Goal: Check status: Check status

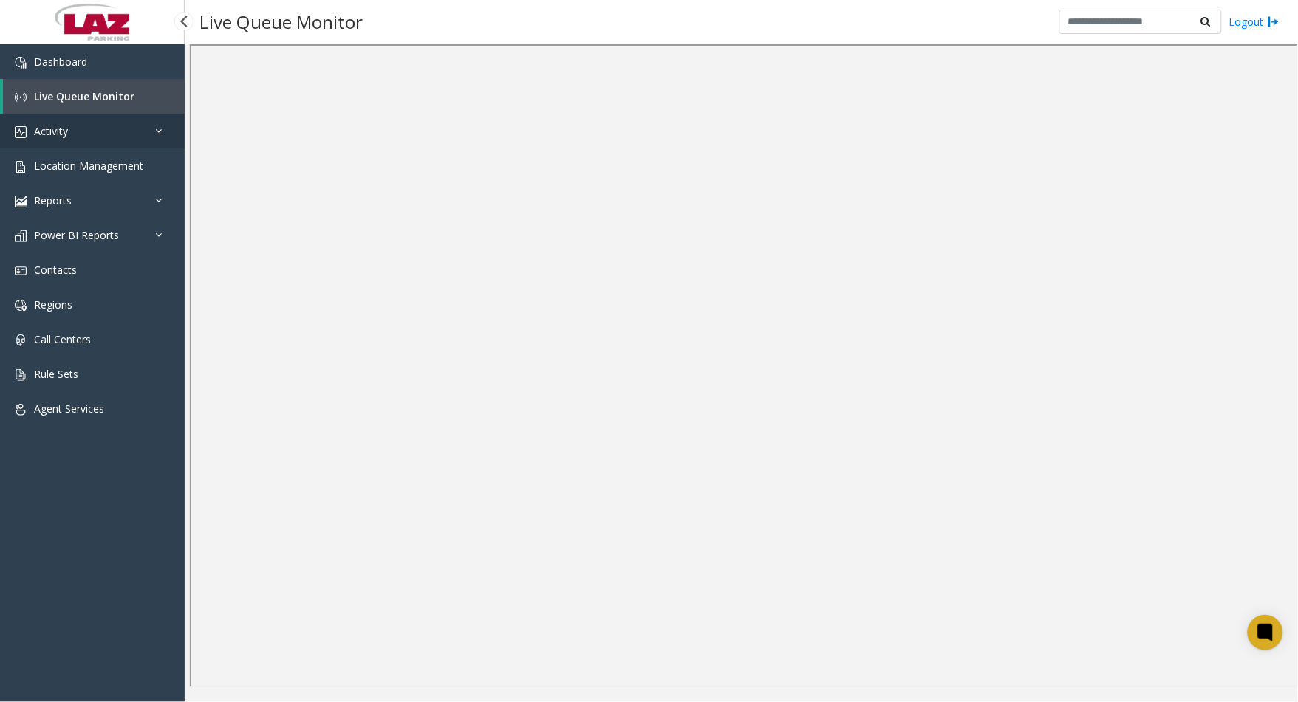
click at [114, 134] on link "Activity" at bounding box center [92, 131] width 185 height 35
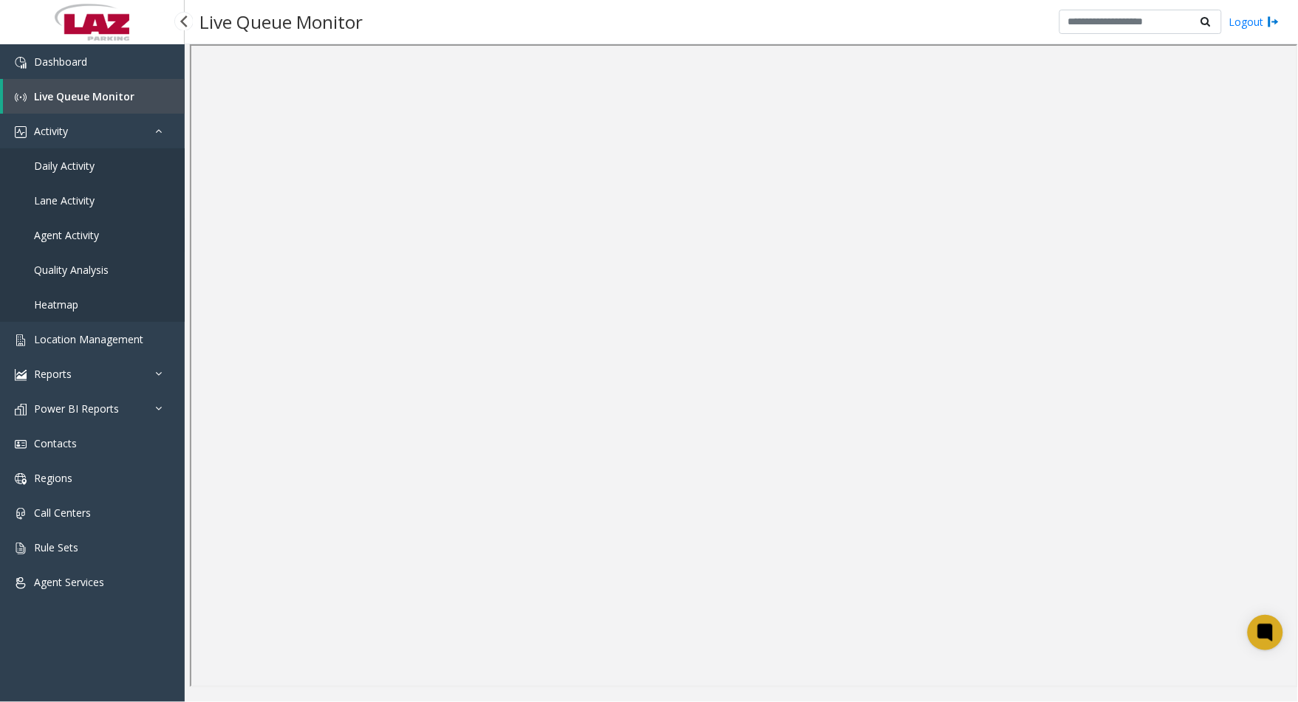
click at [81, 226] on link "Agent Activity" at bounding box center [92, 235] width 185 height 35
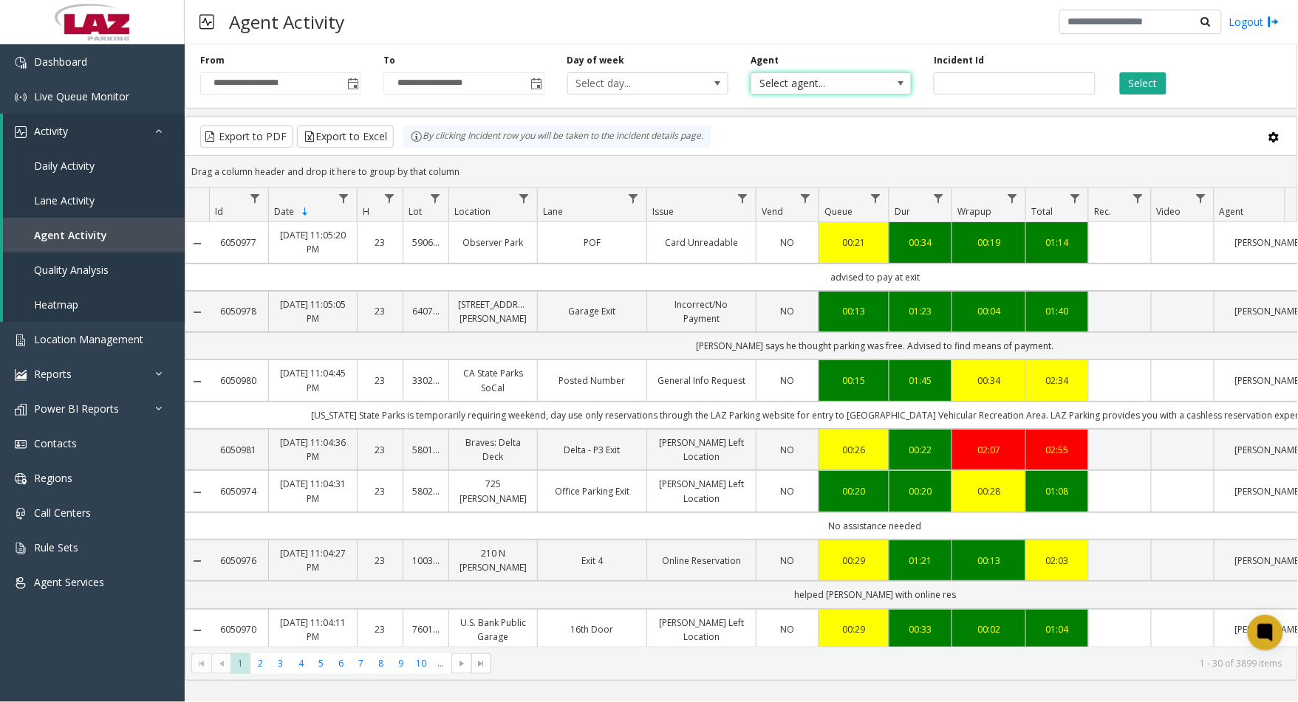
click at [821, 75] on span "Select agent..." at bounding box center [815, 83] width 128 height 21
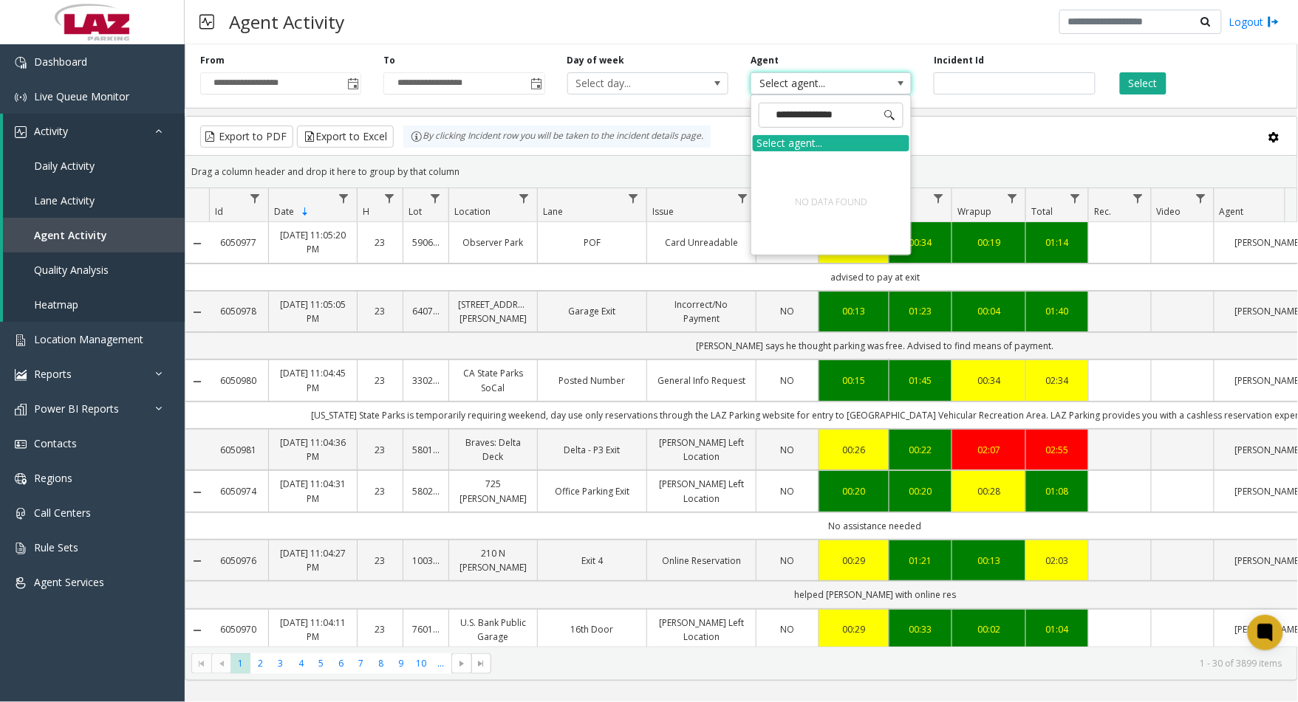
type input "**********"
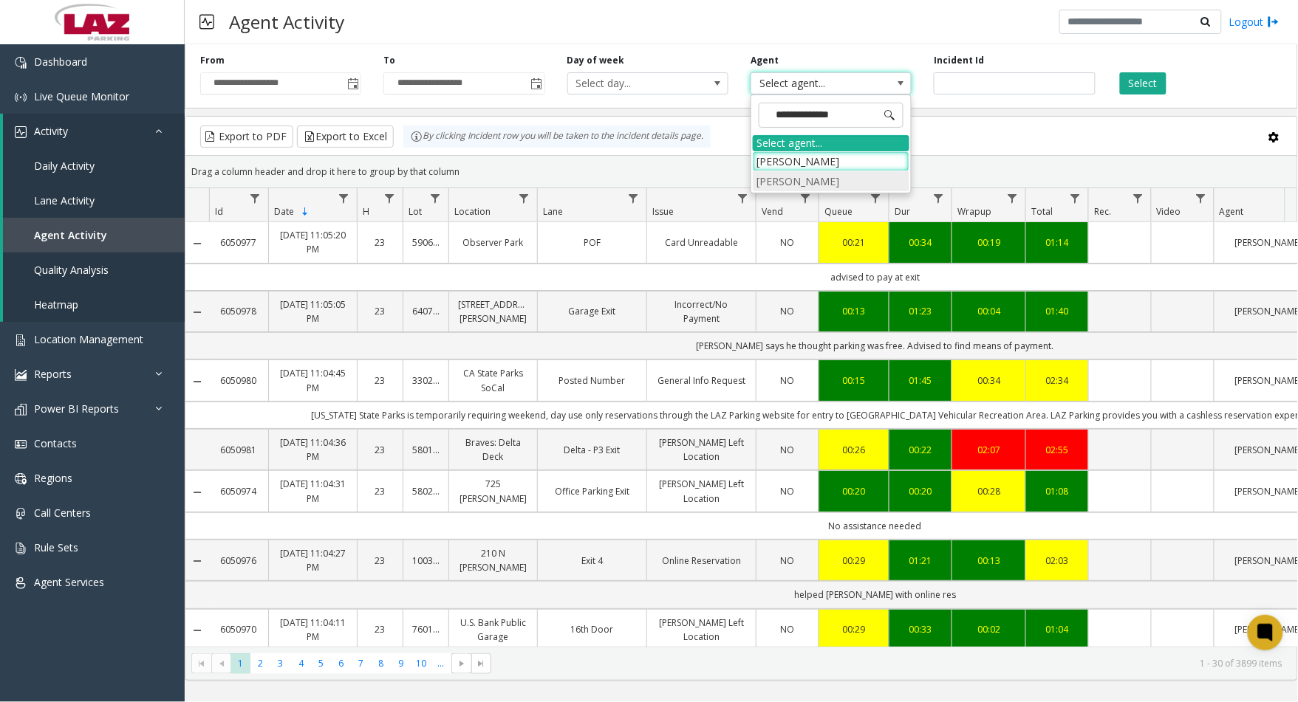
click at [854, 179] on li "[PERSON_NAME]" at bounding box center [831, 181] width 157 height 20
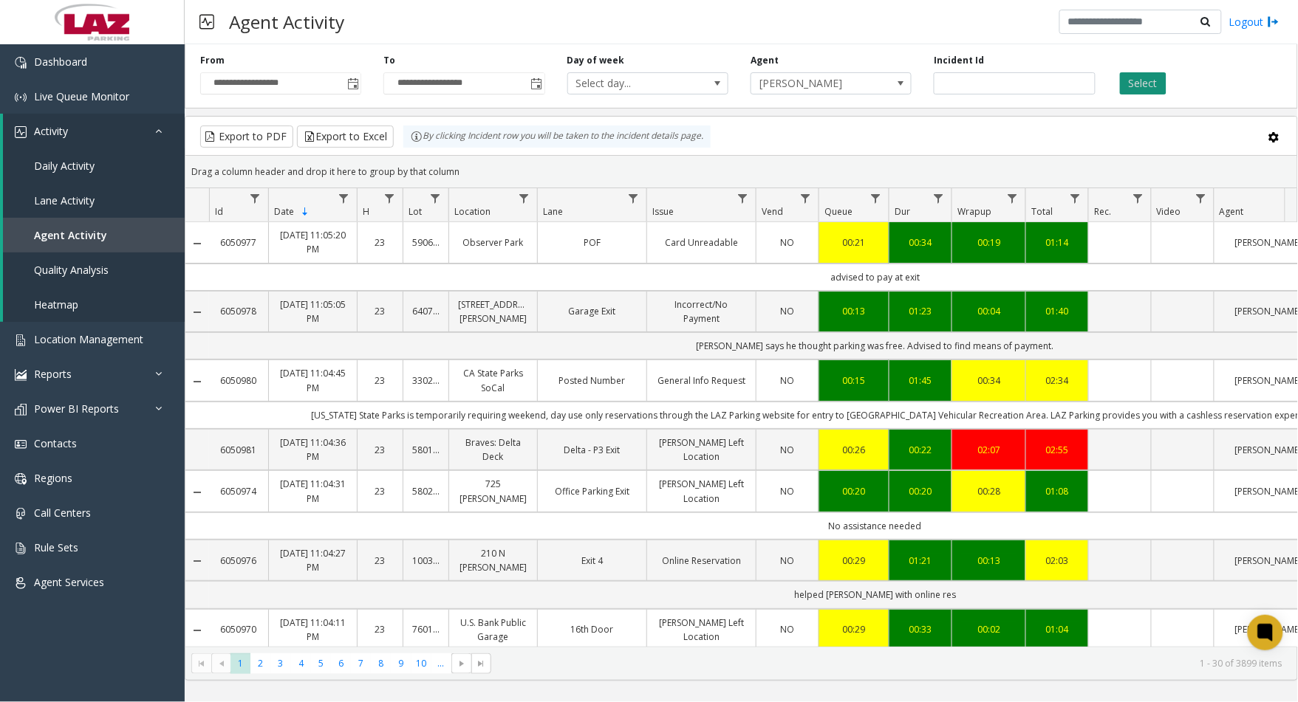
click at [1121, 87] on button "Select" at bounding box center [1143, 83] width 47 height 22
